Goal: Task Accomplishment & Management: Manage account settings

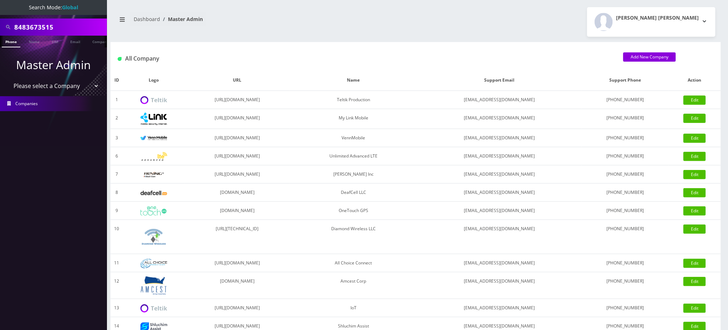
click at [382, 51] on div "All Company Add New Company" at bounding box center [415, 56] width 610 height 28
drag, startPoint x: 57, startPoint y: 25, endPoint x: 0, endPoint y: 12, distance: 58.9
click at [0, 12] on nav "Search Mode: Global 8483673515 Phone Name SIM Email Company Customer Master Adm…" at bounding box center [53, 165] width 107 height 330
paste input "18458072161"
drag, startPoint x: 17, startPoint y: 26, endPoint x: 0, endPoint y: 17, distance: 19.3
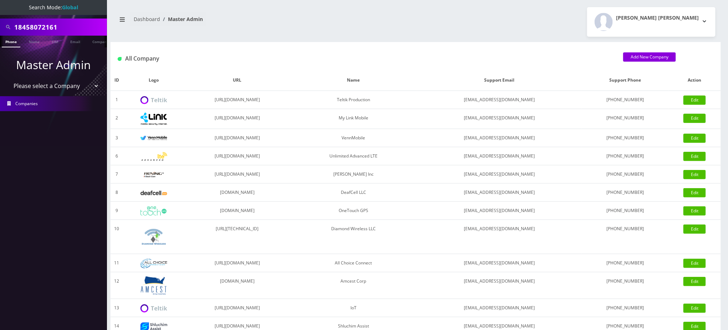
click at [0, 21] on div "18458072161" at bounding box center [53, 27] width 107 height 17
type input "8458072161"
click at [15, 42] on link "Phone" at bounding box center [11, 42] width 19 height 12
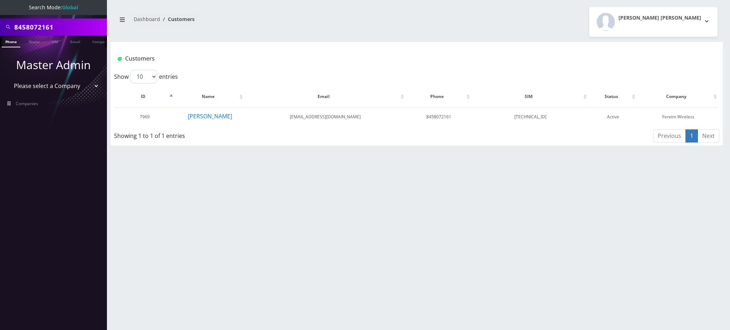
drag, startPoint x: 300, startPoint y: 199, endPoint x: 236, endPoint y: 164, distance: 72.4
click at [296, 198] on div "8458072161 Phone Name SIM Email Company Customer Dashboard Customers [PERSON_NA…" at bounding box center [416, 165] width 626 height 330
click at [207, 114] on button "[PERSON_NAME]" at bounding box center [209, 116] width 45 height 9
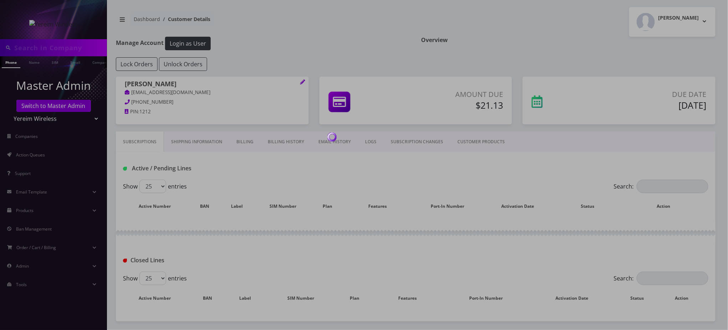
type input "8458072161"
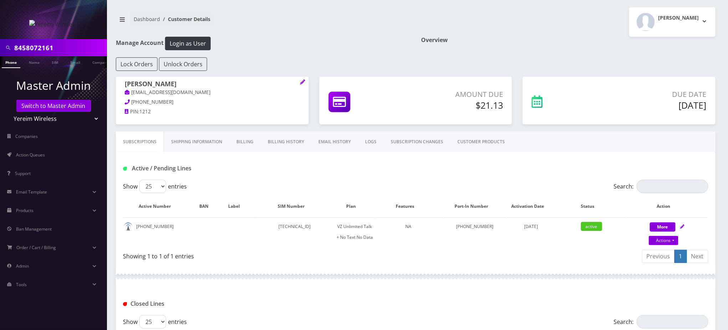
click at [248, 42] on h1 "Manage Account Login as User" at bounding box center [263, 44] width 294 height 14
click at [43, 46] on input "8458072161" at bounding box center [59, 48] width 91 height 14
click at [673, 242] on link "Actions" at bounding box center [664, 240] width 30 height 9
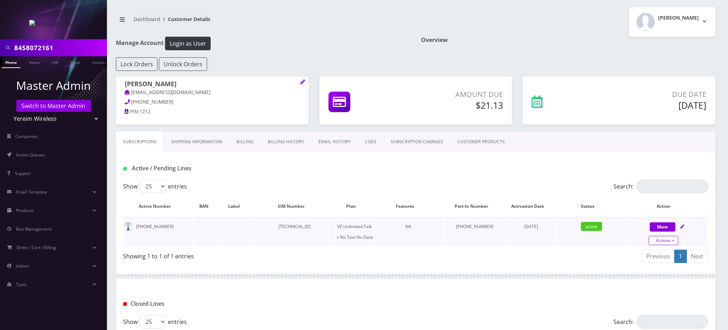
select select "408"
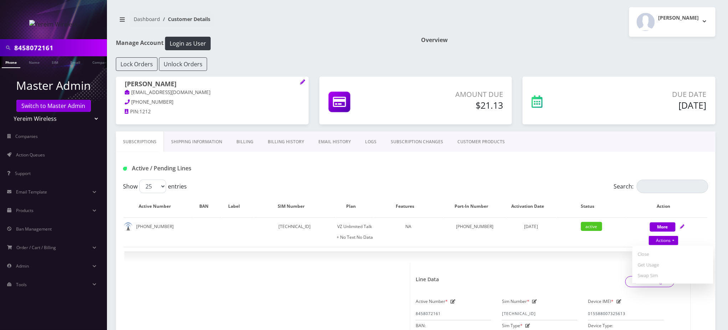
click at [562, 31] on div "Shimon pallak Logout" at bounding box center [567, 22] width 305 height 30
click at [542, 152] on div "Active / Pending Lines" at bounding box center [415, 166] width 599 height 28
click at [345, 39] on h1 "Manage Account Login as User" at bounding box center [263, 44] width 294 height 14
drag, startPoint x: 60, startPoint y: 47, endPoint x: 0, endPoint y: 25, distance: 63.9
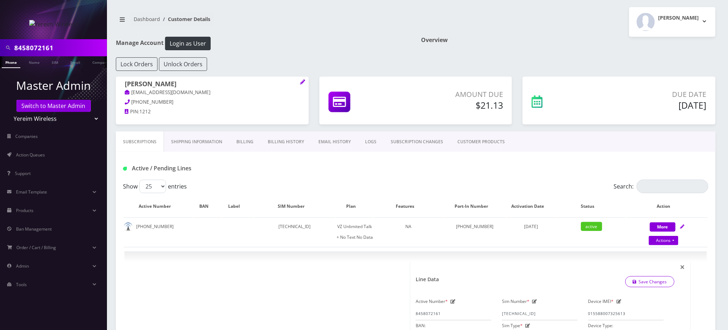
click at [0, 25] on nav "8458072161 Phone Name SIM Email Company Customer Master Admin Switch to Master …" at bounding box center [53, 165] width 107 height 330
click at [6, 63] on li at bounding box center [3, 64] width 7 height 18
click at [8, 64] on link "Phone" at bounding box center [11, 62] width 19 height 12
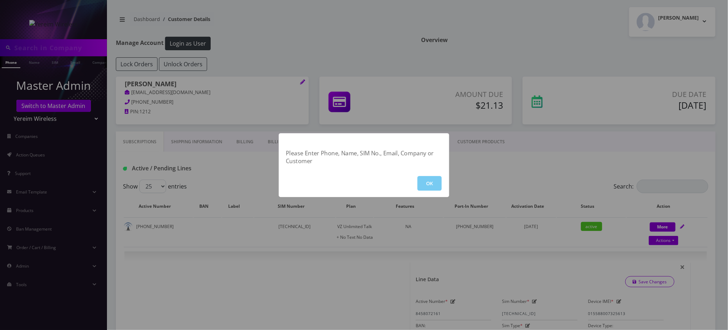
click at [434, 182] on button "OK" at bounding box center [429, 183] width 24 height 15
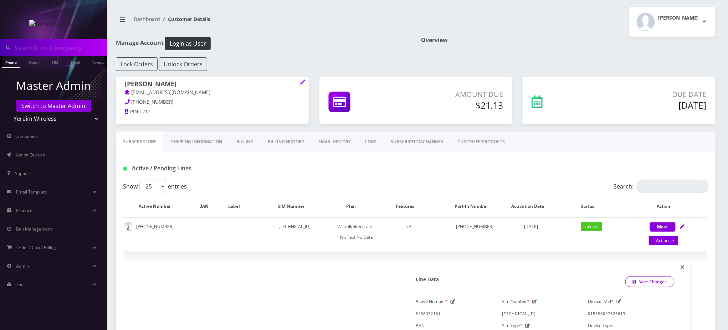
click at [330, 50] on h1 "Manage Account Login as User" at bounding box center [263, 44] width 294 height 14
click at [33, 66] on link "Name" at bounding box center [34, 62] width 18 height 12
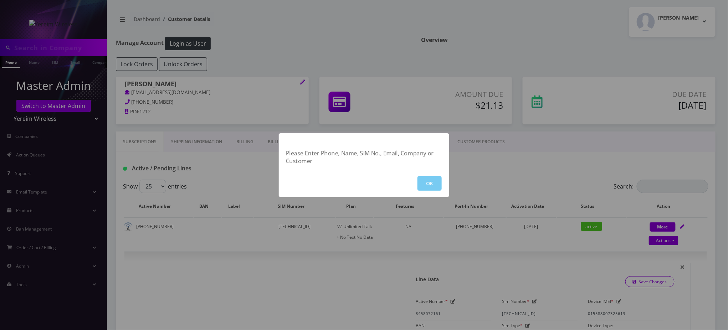
click at [435, 186] on button "OK" at bounding box center [429, 183] width 24 height 15
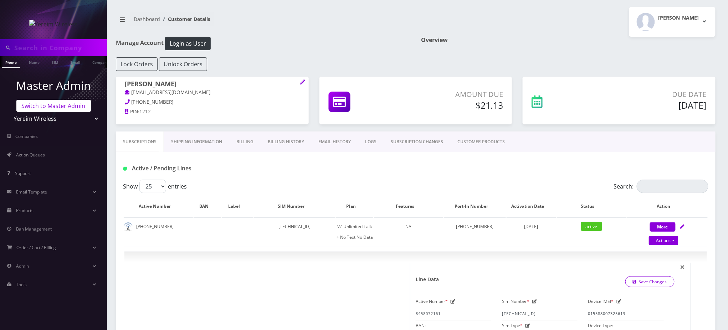
click at [72, 108] on link "Switch to Master Admin" at bounding box center [53, 106] width 74 height 12
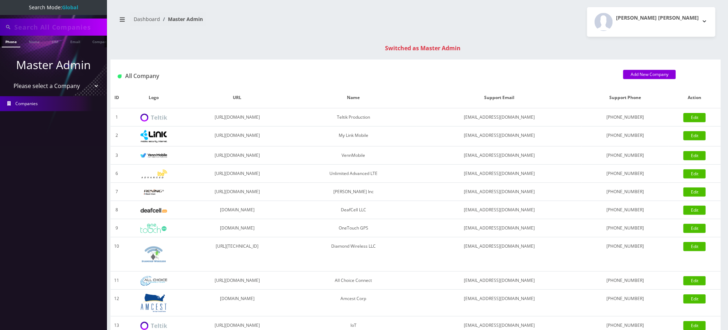
click at [72, 26] on input "text" at bounding box center [59, 27] width 91 height 14
paste input "7323634518"
type input "7323634518"
click at [7, 42] on link "Phone" at bounding box center [11, 42] width 19 height 12
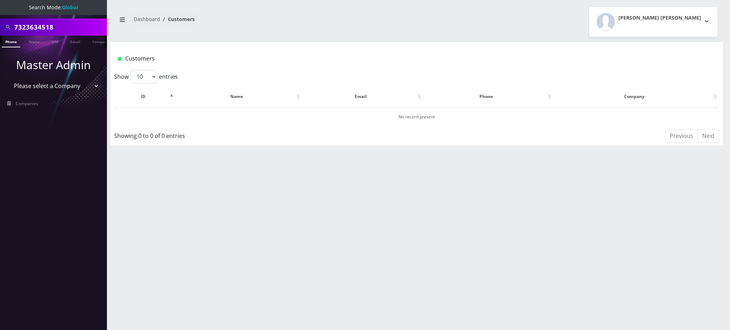
scroll to position [0, 3]
drag, startPoint x: 67, startPoint y: 26, endPoint x: 0, endPoint y: -8, distance: 75.1
click at [0, 0] on html "Search Mode: Global 7323634518 Phone Name SIM Email Company Customer Master Adm…" at bounding box center [365, 165] width 730 height 330
paste input "3474664562"
drag, startPoint x: 20, startPoint y: 21, endPoint x: 0, endPoint y: 10, distance: 23.2
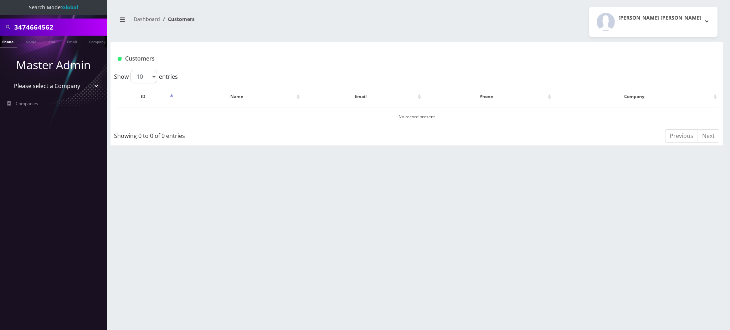
click at [0, 10] on nav "Search Mode: Global 3474664562 Phone Name SIM Email Company Customer Master Adm…" at bounding box center [53, 165] width 107 height 330
type input "9295498645"
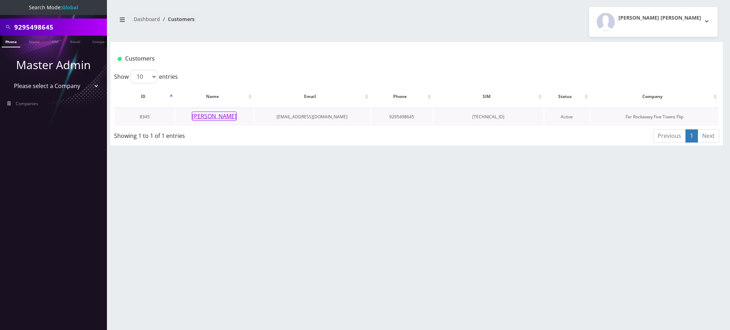
click at [216, 115] on button "malky reiter" at bounding box center [214, 116] width 45 height 9
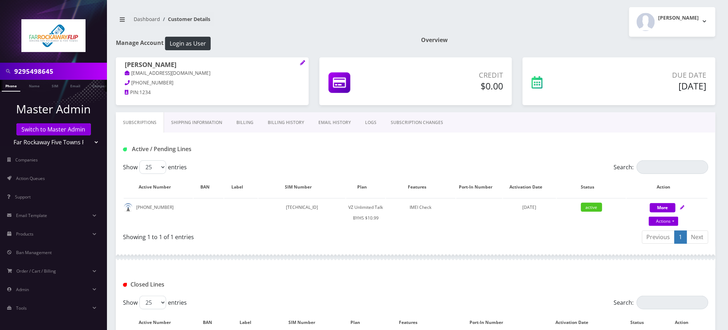
click at [621, 42] on div "Overview" at bounding box center [567, 47] width 305 height 21
click at [280, 123] on link "Billing History" at bounding box center [285, 122] width 51 height 21
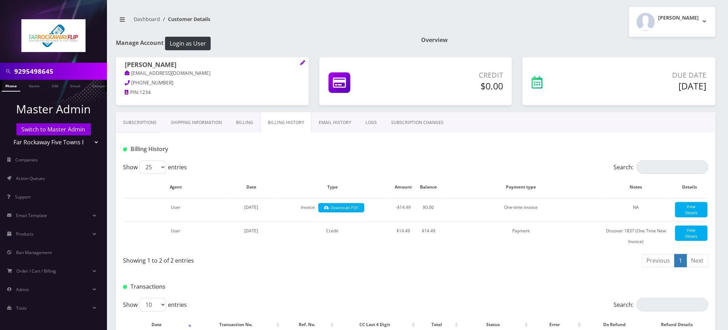
click at [139, 122] on link "Subscriptions" at bounding box center [140, 122] width 48 height 21
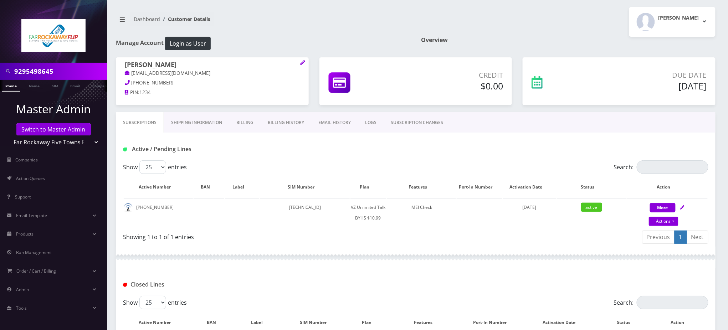
click at [47, 69] on input "9295498645" at bounding box center [59, 71] width 91 height 14
click at [652, 221] on link "Actions" at bounding box center [664, 221] width 30 height 9
select select "467"
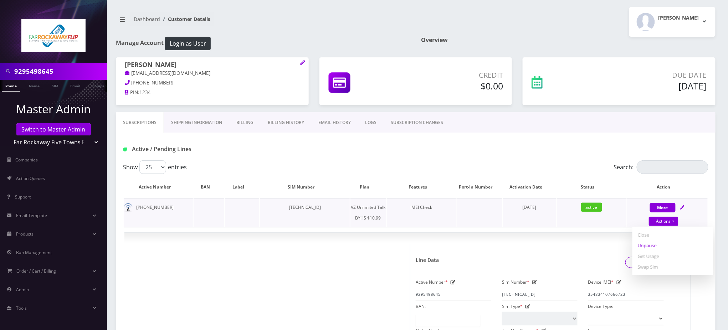
click at [649, 243] on link "Unpause" at bounding box center [672, 245] width 81 height 11
select select "467"
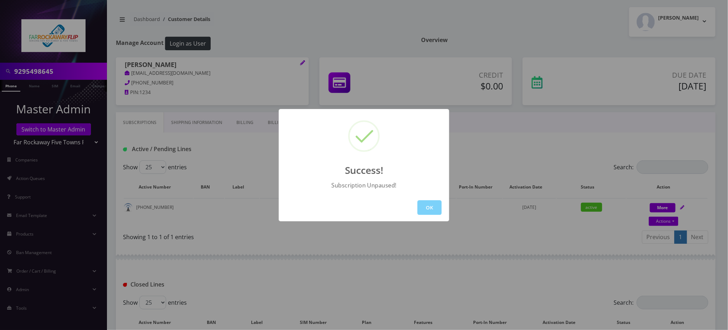
click at [609, 242] on div "Success! Subscription Unpaused! OK" at bounding box center [364, 165] width 728 height 330
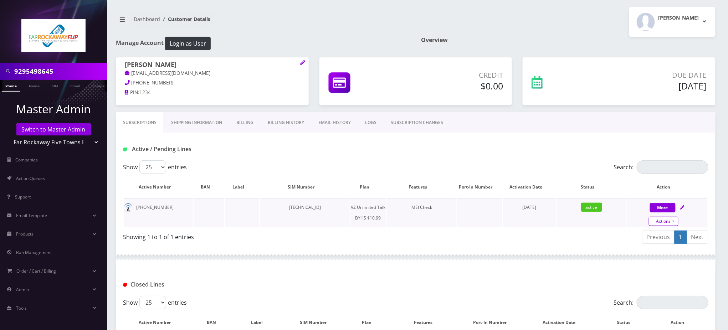
click at [663, 219] on link "Actions" at bounding box center [664, 221] width 30 height 9
select select "467"
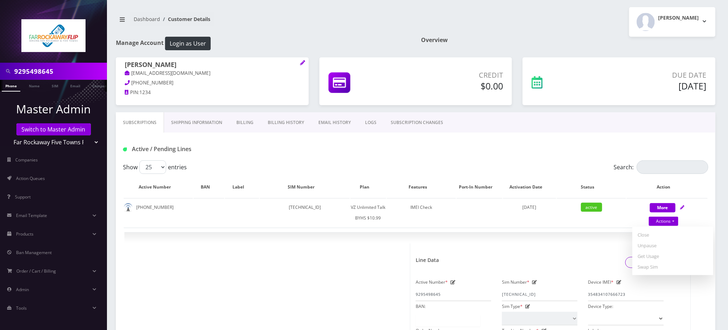
click at [478, 27] on div "[PERSON_NAME] Logout" at bounding box center [567, 22] width 305 height 30
click at [412, 125] on link "SUBSCRIPTION CHANGES" at bounding box center [416, 122] width 67 height 21
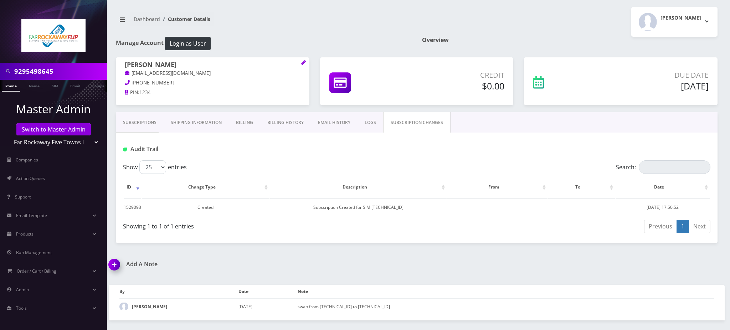
click at [368, 122] on link "LOGS" at bounding box center [370, 122] width 26 height 21
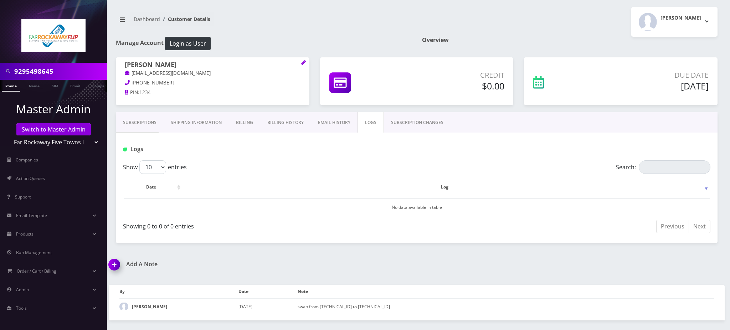
click at [339, 121] on link "EMAIL HISTORY" at bounding box center [334, 122] width 47 height 21
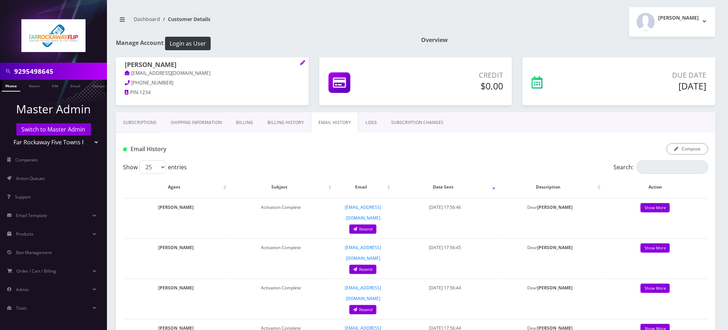
click at [134, 124] on link "Subscriptions" at bounding box center [140, 122] width 48 height 21
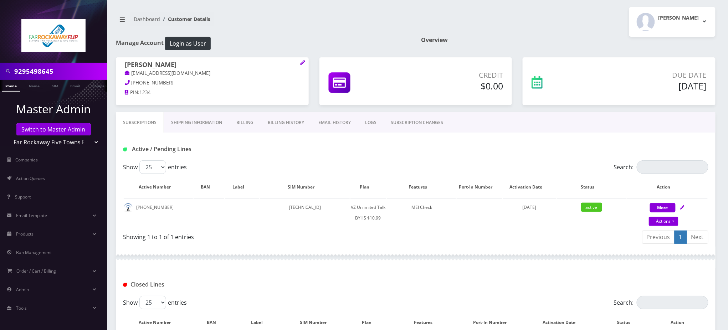
click at [314, 157] on div "Active / Pending Lines" at bounding box center [415, 147] width 599 height 28
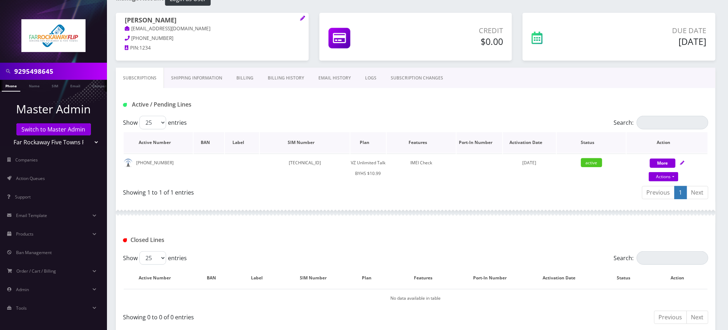
scroll to position [29, 0]
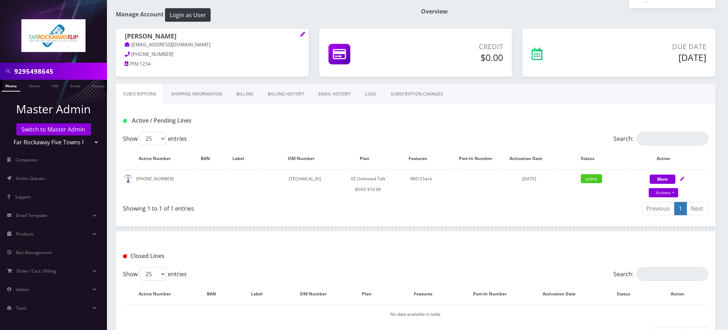
click at [398, 131] on div "Active / Pending Lines" at bounding box center [415, 118] width 599 height 28
click at [659, 192] on link "Actions" at bounding box center [664, 192] width 30 height 9
select select "467"
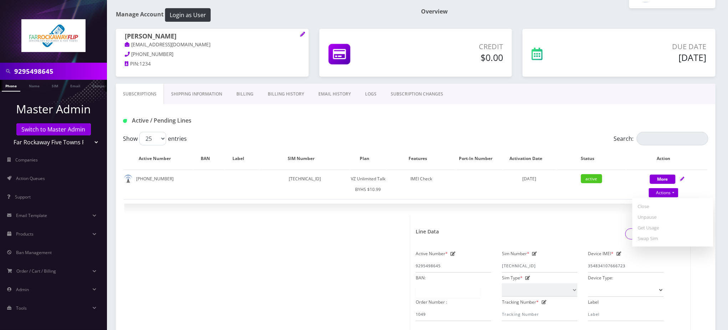
click at [521, 120] on div "Active / Pending Lines" at bounding box center [416, 121] width 596 height 12
